Goal: Task Accomplishment & Management: Manage account settings

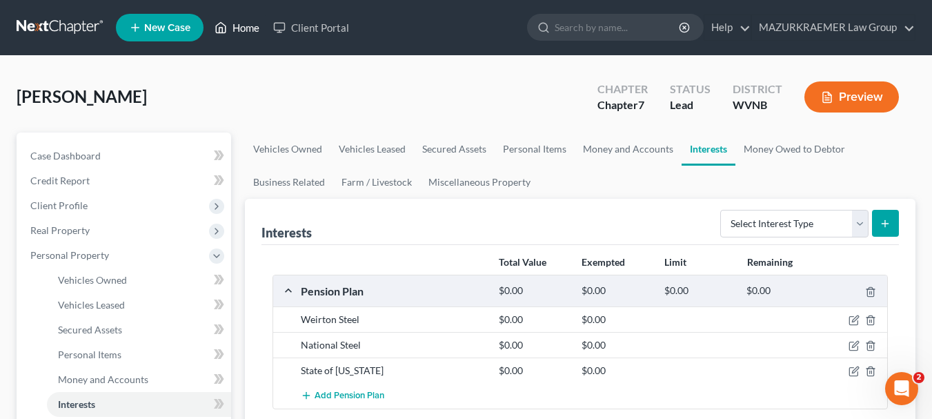
click at [253, 30] on link "Home" at bounding box center [237, 27] width 59 height 25
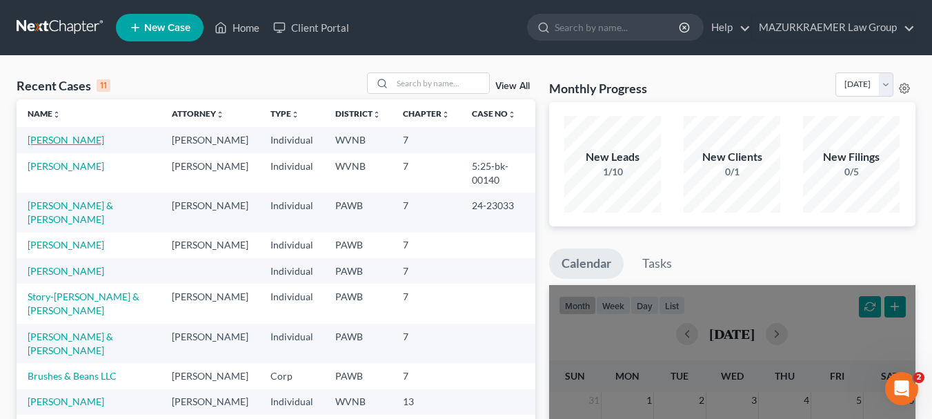
click at [90, 135] on link "[PERSON_NAME]" at bounding box center [66, 140] width 77 height 12
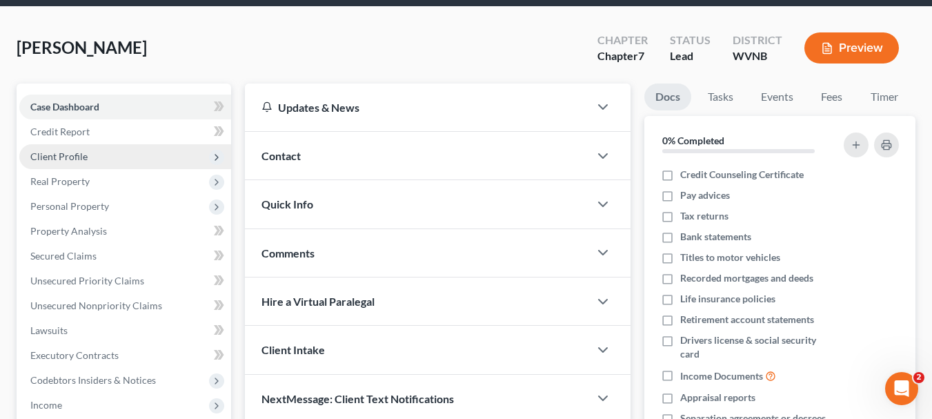
scroll to position [59, 0]
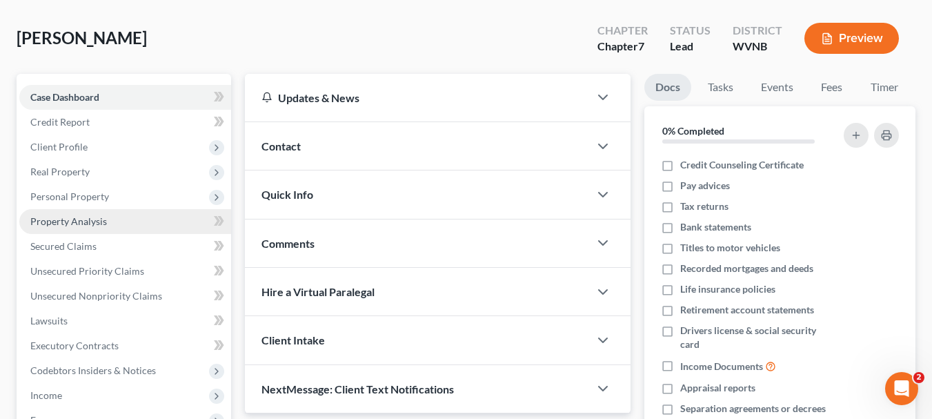
click at [98, 219] on span "Property Analysis" at bounding box center [68, 221] width 77 height 12
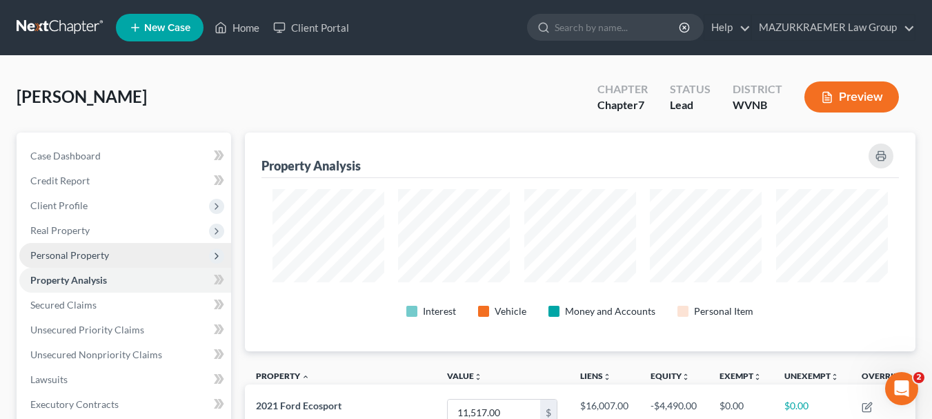
click at [87, 255] on span "Personal Property" at bounding box center [69, 255] width 79 height 12
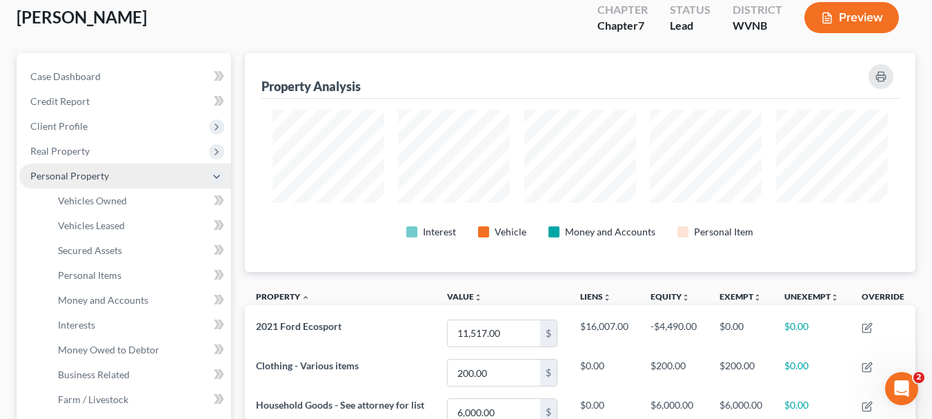
scroll to position [81, 0]
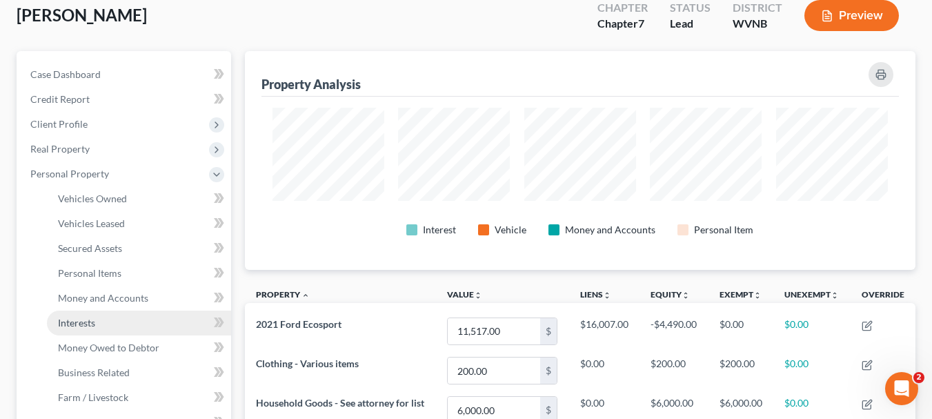
click at [71, 322] on span "Interests" at bounding box center [76, 323] width 37 height 12
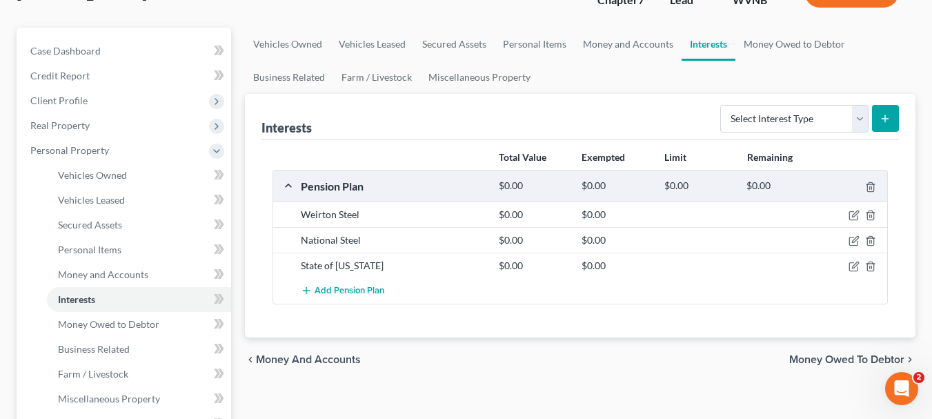
scroll to position [106, 0]
click at [859, 264] on icon "button" at bounding box center [854, 265] width 11 height 11
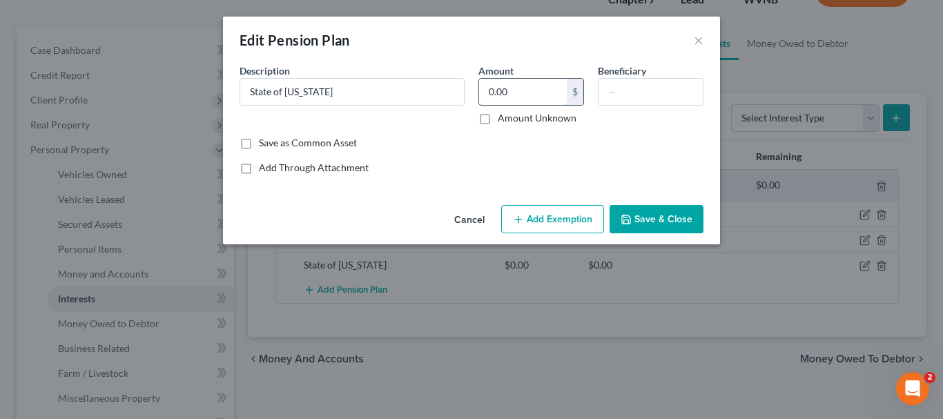
click at [484, 92] on input "0.00" at bounding box center [523, 92] width 88 height 26
type input "216,000"
click at [474, 212] on button "Cancel" at bounding box center [469, 220] width 52 height 28
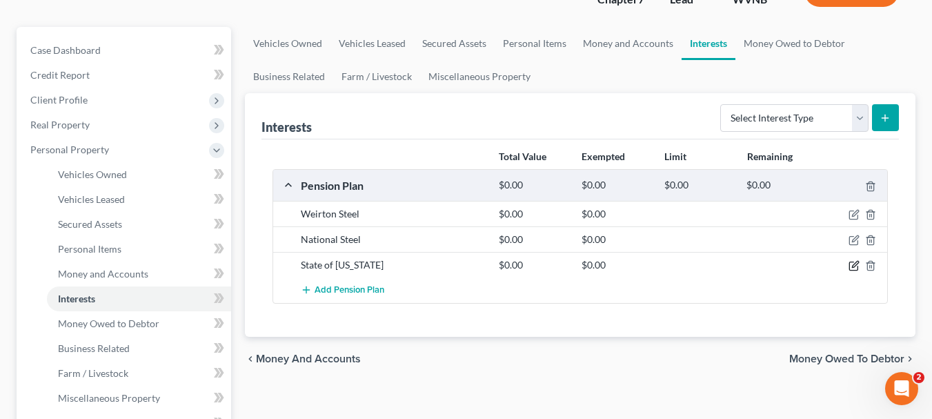
click at [852, 262] on icon "button" at bounding box center [854, 265] width 11 height 11
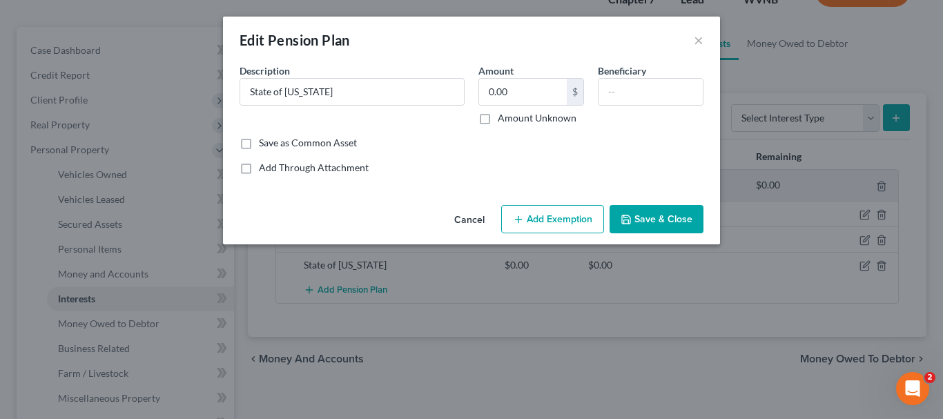
click at [667, 221] on button "Save & Close" at bounding box center [656, 219] width 94 height 29
